Goal: Task Accomplishment & Management: Manage account settings

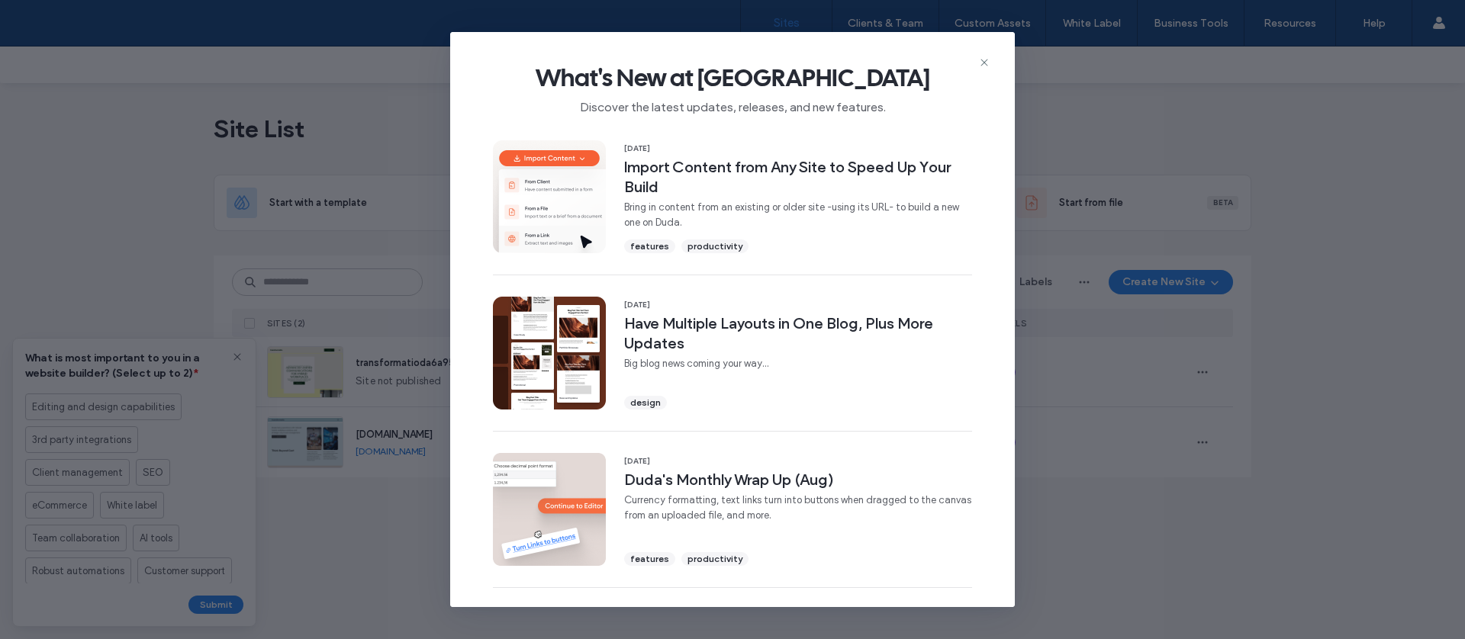
click at [987, 63] on icon at bounding box center [984, 62] width 12 height 12
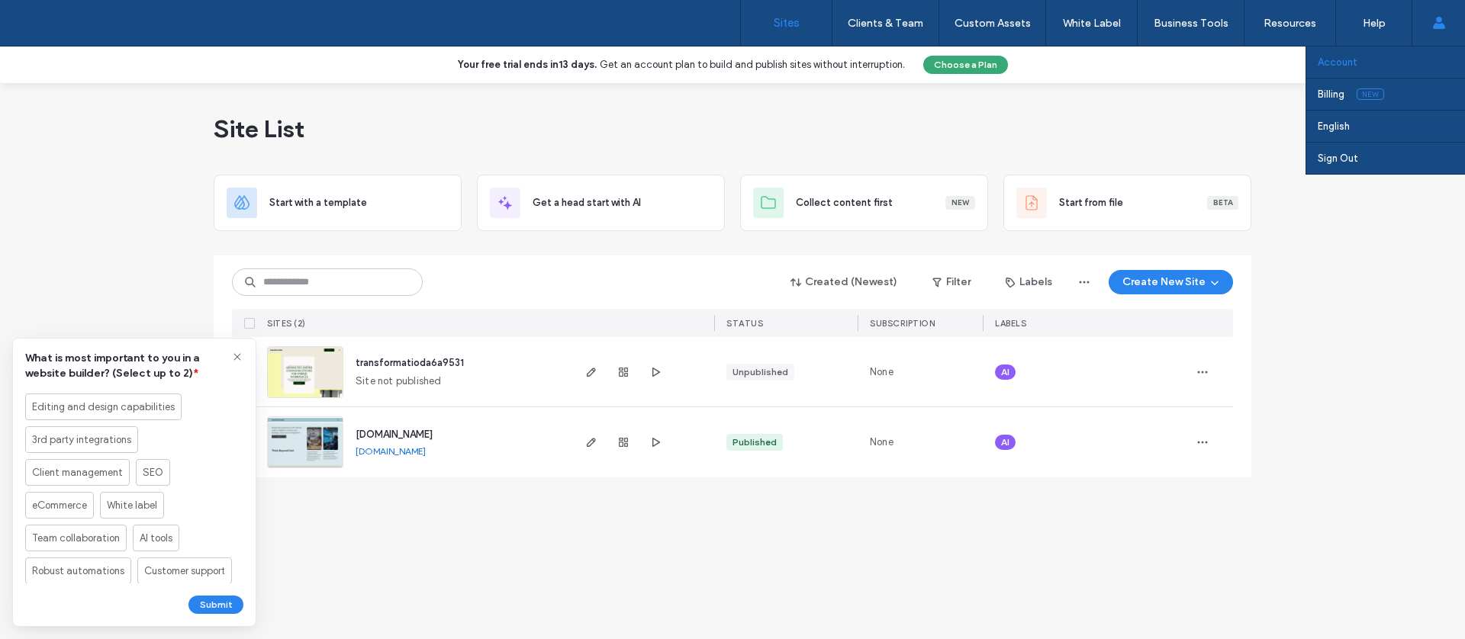
click at [1397, 66] on link "Account" at bounding box center [1390, 62] width 147 height 31
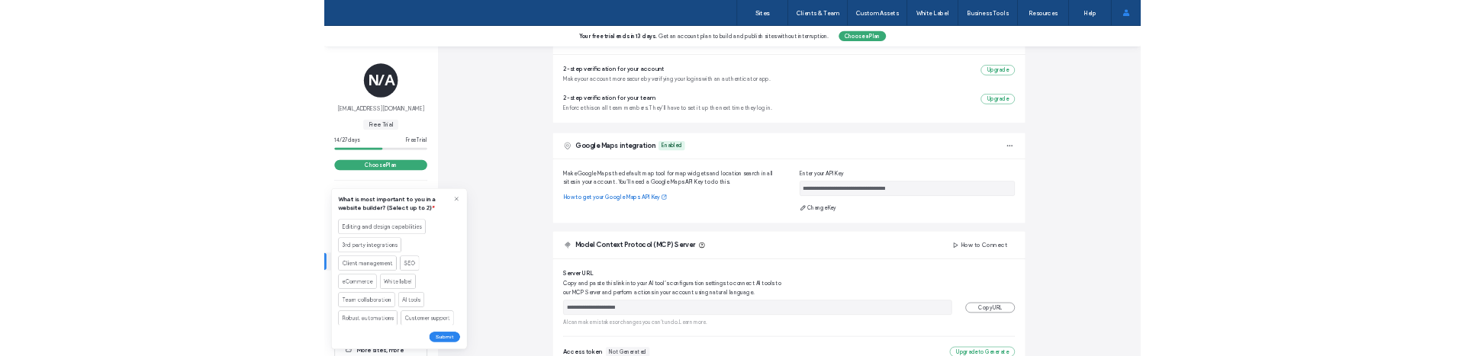
scroll to position [488, 0]
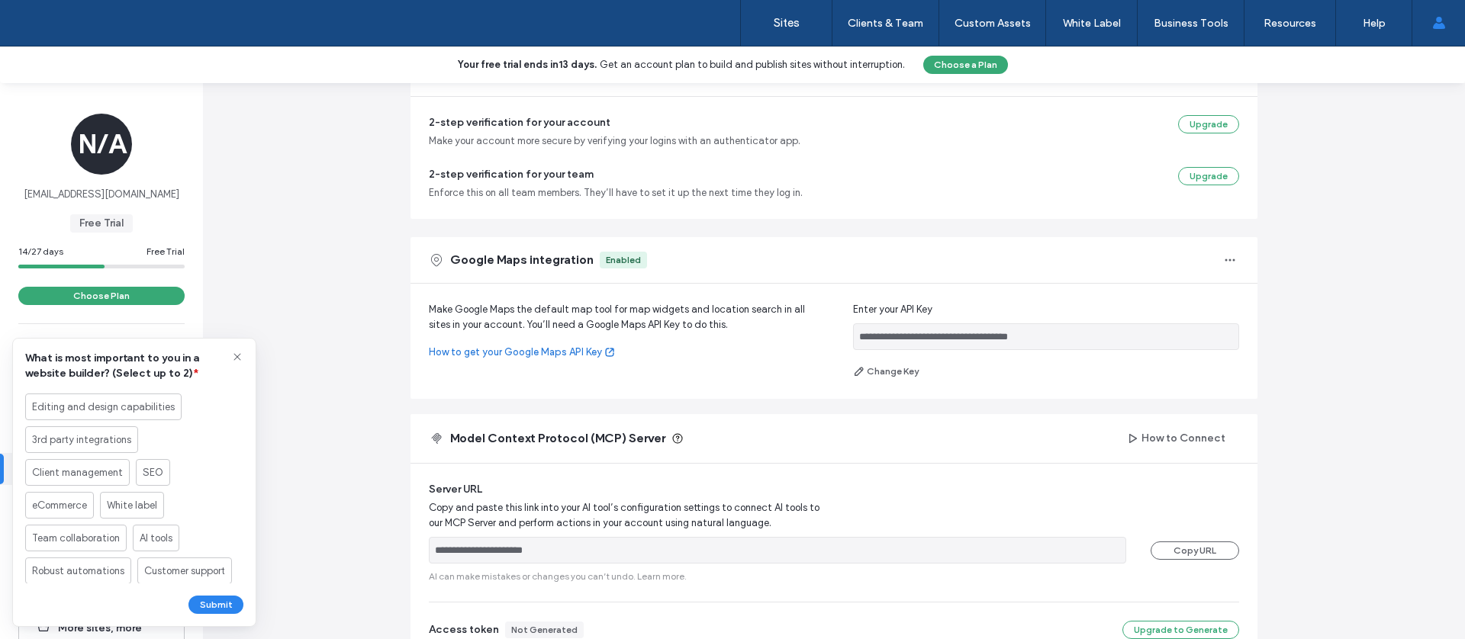
click at [233, 359] on icon at bounding box center [237, 357] width 12 height 12
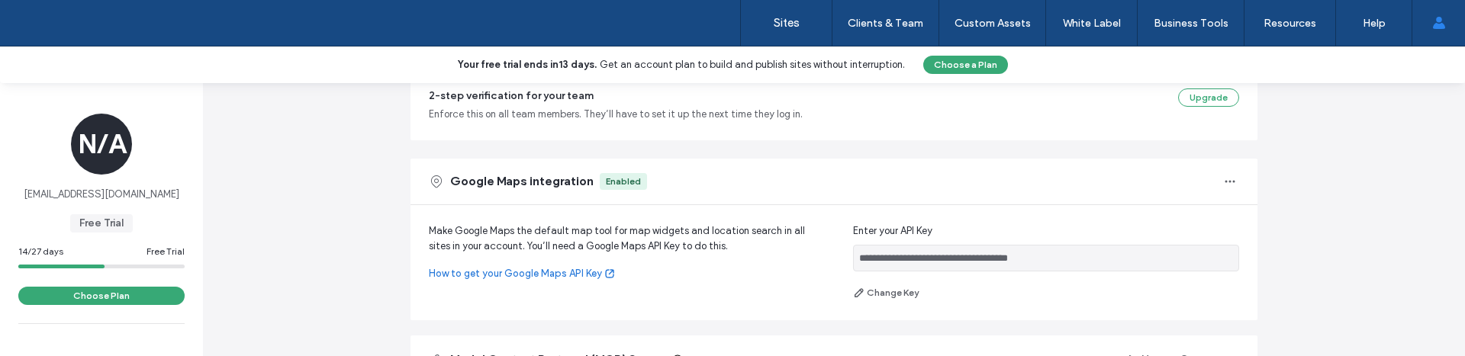
scroll to position [813, 0]
